Goal: Information Seeking & Learning: Learn about a topic

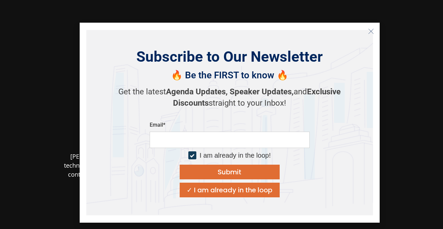
click at [370, 31] on icon "Close" at bounding box center [371, 31] width 6 height 6
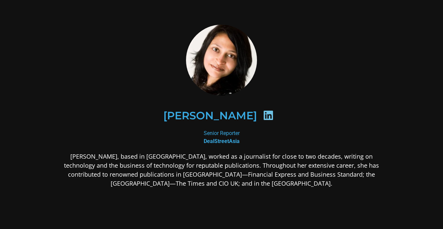
click at [351, 134] on div "Senior Reporter​ DealStreetAsia​" at bounding box center [222, 137] width 324 height 16
click at [309, 176] on p "[PERSON_NAME], based in [GEOGRAPHIC_DATA], worked as a journalist for close to …" at bounding box center [222, 170] width 324 height 36
click at [226, 113] on h2 "[PERSON_NAME]​" at bounding box center [210, 115] width 94 height 11
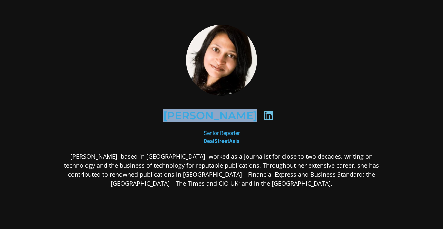
click at [235, 152] on p "[PERSON_NAME], based in [GEOGRAPHIC_DATA], worked as a journalist for close to …" at bounding box center [222, 170] width 324 height 36
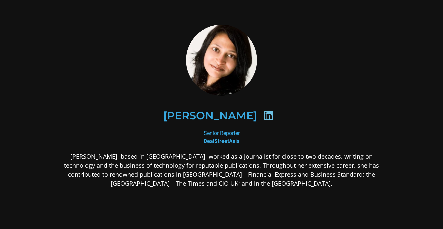
click at [235, 152] on p "[PERSON_NAME], based in [GEOGRAPHIC_DATA], worked as a journalist for close to …" at bounding box center [222, 170] width 324 height 36
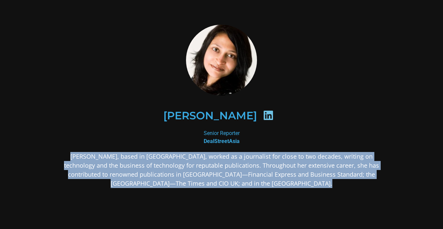
click at [234, 178] on p "[PERSON_NAME], based in [GEOGRAPHIC_DATA], worked as a journalist for close to …" at bounding box center [222, 170] width 324 height 36
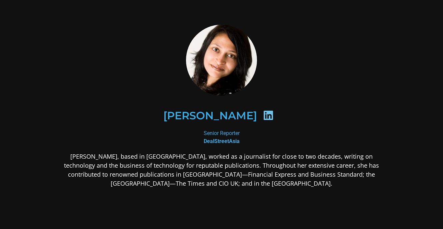
click at [234, 178] on p "[PERSON_NAME], based in [GEOGRAPHIC_DATA], worked as a journalist for close to …" at bounding box center [222, 170] width 324 height 36
click at [228, 193] on div "[PERSON_NAME], based in [GEOGRAPHIC_DATA], worked as a journalist for close to …" at bounding box center [222, 222] width 324 height 141
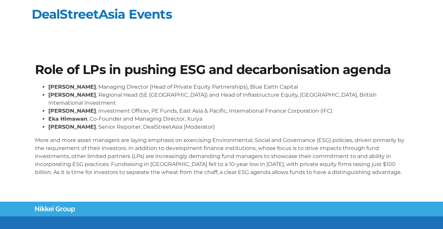
click at [184, 123] on li "Kavitha Nair , Senior Reporter, DealStreetAsia [Moderator]" at bounding box center [228, 127] width 360 height 8
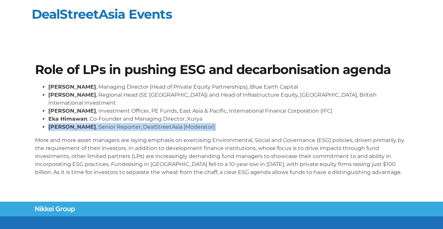
click at [199, 153] on p "More and more asset managers are laying emphasis on exercising Environmental, S…" at bounding box center [222, 156] width 374 height 40
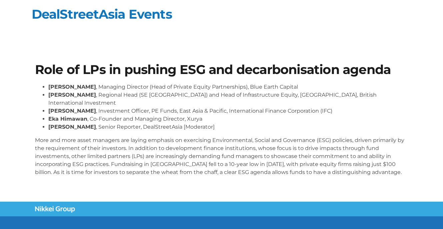
click at [199, 153] on p "More and more asset managers are laying emphasis on exercising Environmental, S…" at bounding box center [222, 156] width 374 height 40
